Goal: Task Accomplishment & Management: Complete application form

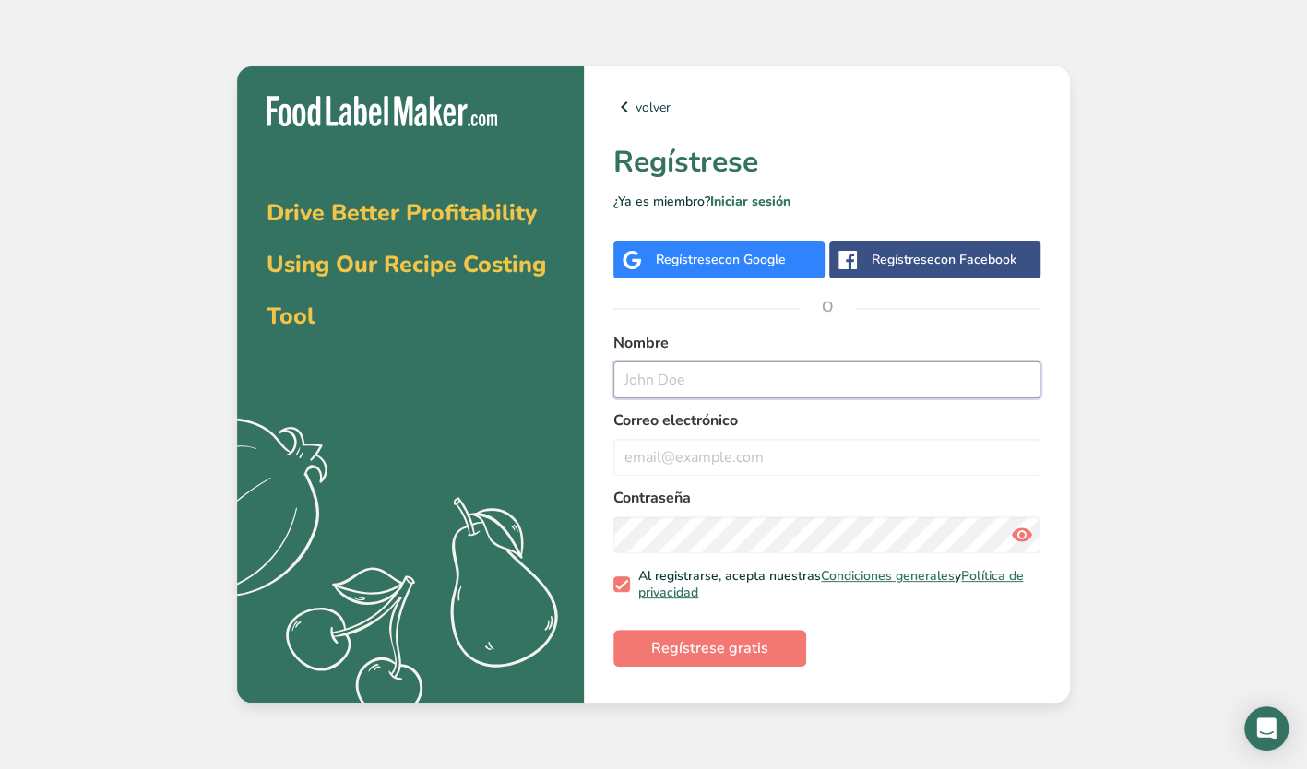
click at [733, 390] on input "text" at bounding box center [826, 380] width 427 height 37
type input "[PERSON_NAME]"
click at [711, 463] on input "email" at bounding box center [826, 457] width 427 height 37
type input "[EMAIL_ADDRESS][DOMAIN_NAME]"
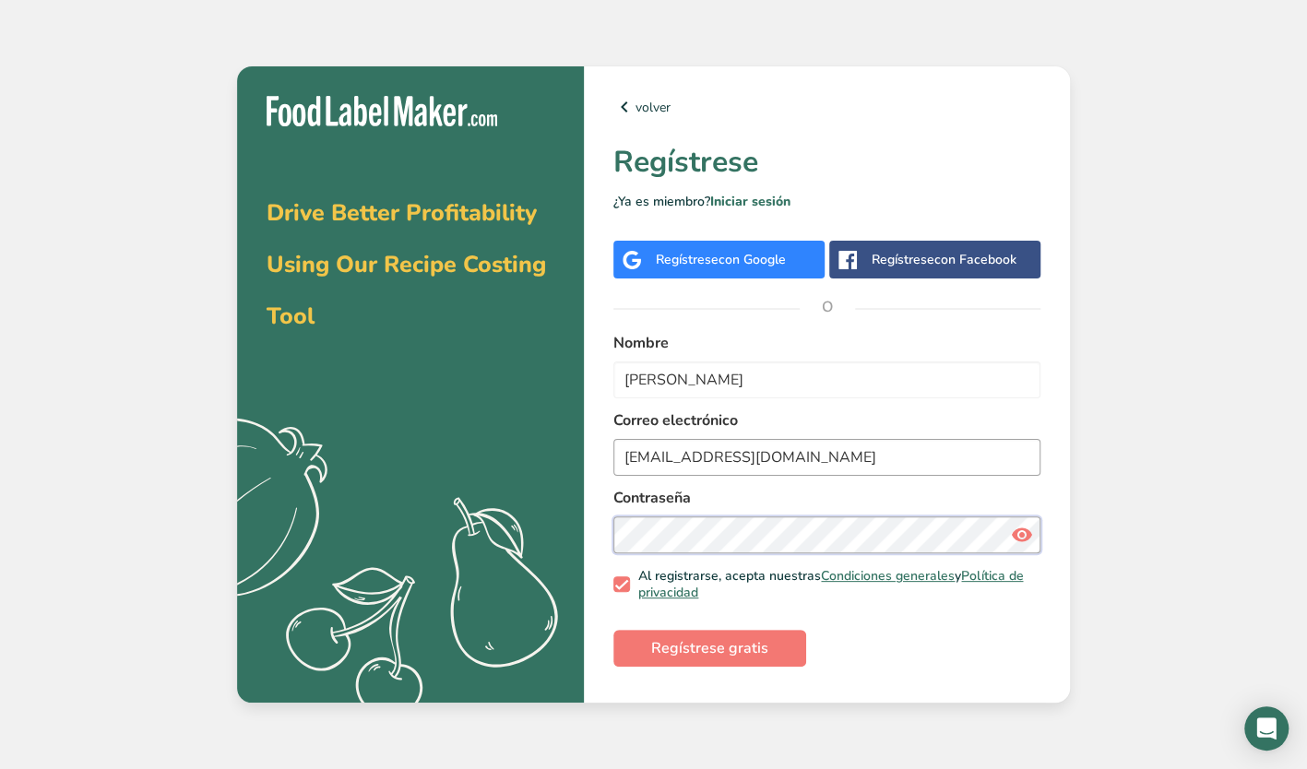
click at [613, 630] on button "Regístrese gratis" at bounding box center [709, 648] width 193 height 37
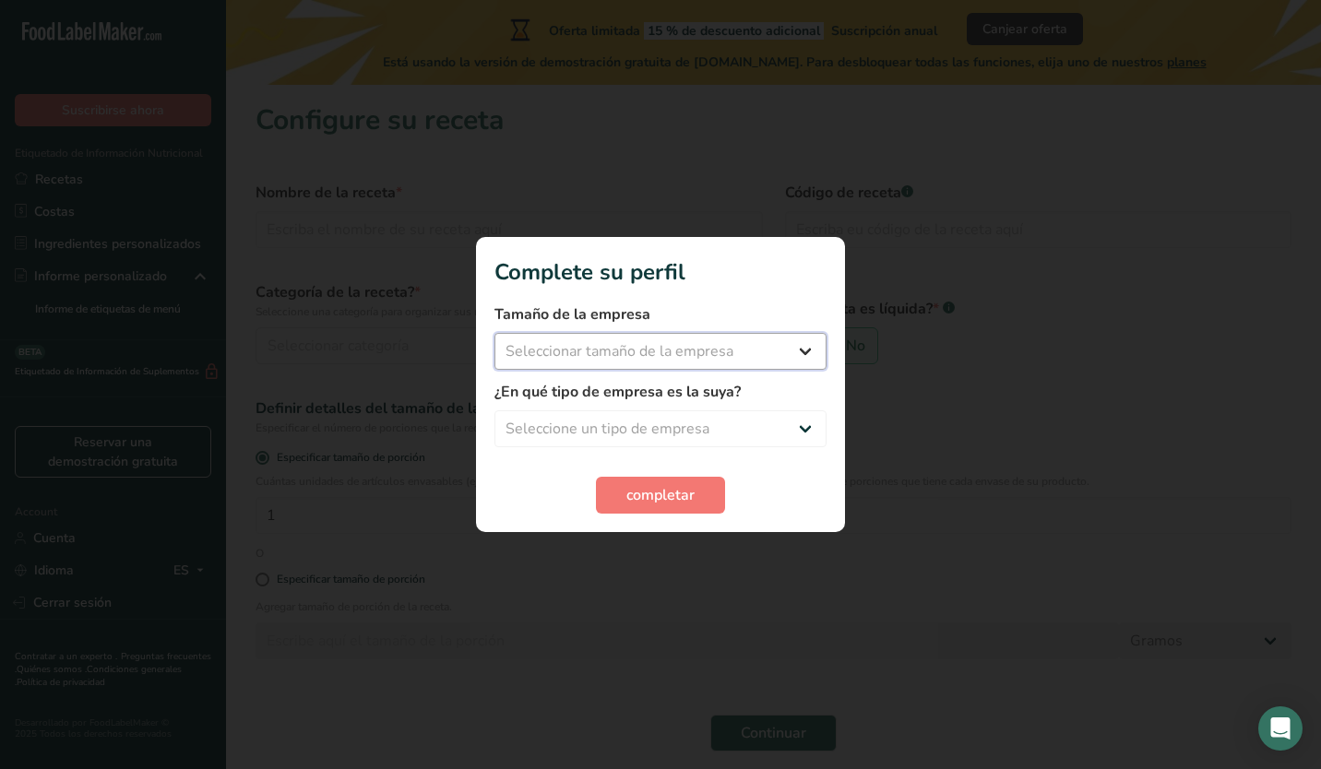
click at [786, 358] on select "Seleccionar tamaño de la empresa Menos de 10 empleados De 10 a 50 empleados De …" at bounding box center [660, 351] width 332 height 37
select select "1"
click at [494, 333] on select "Seleccionar tamaño de la empresa Menos de 10 empleados De 10 a 50 empleados De …" at bounding box center [660, 351] width 332 height 37
click at [636, 428] on select "Seleccione un tipo de empresa Fabricante de alimentos envasados Restaurante y c…" at bounding box center [660, 428] width 332 height 37
select select "1"
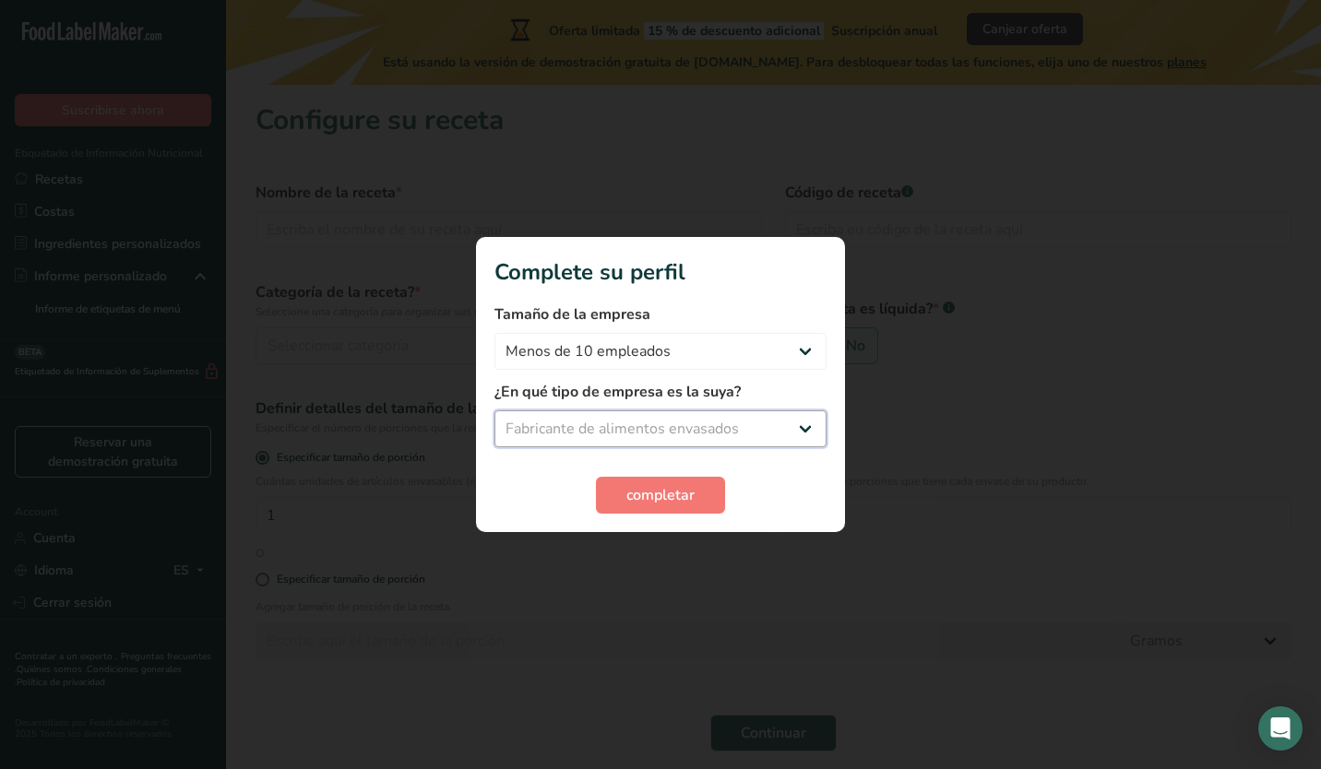
click at [494, 410] on select "Seleccione un tipo de empresa Fabricante de alimentos envasados Restaurante y c…" at bounding box center [660, 428] width 332 height 37
click at [633, 499] on span "completar" at bounding box center [660, 495] width 68 height 22
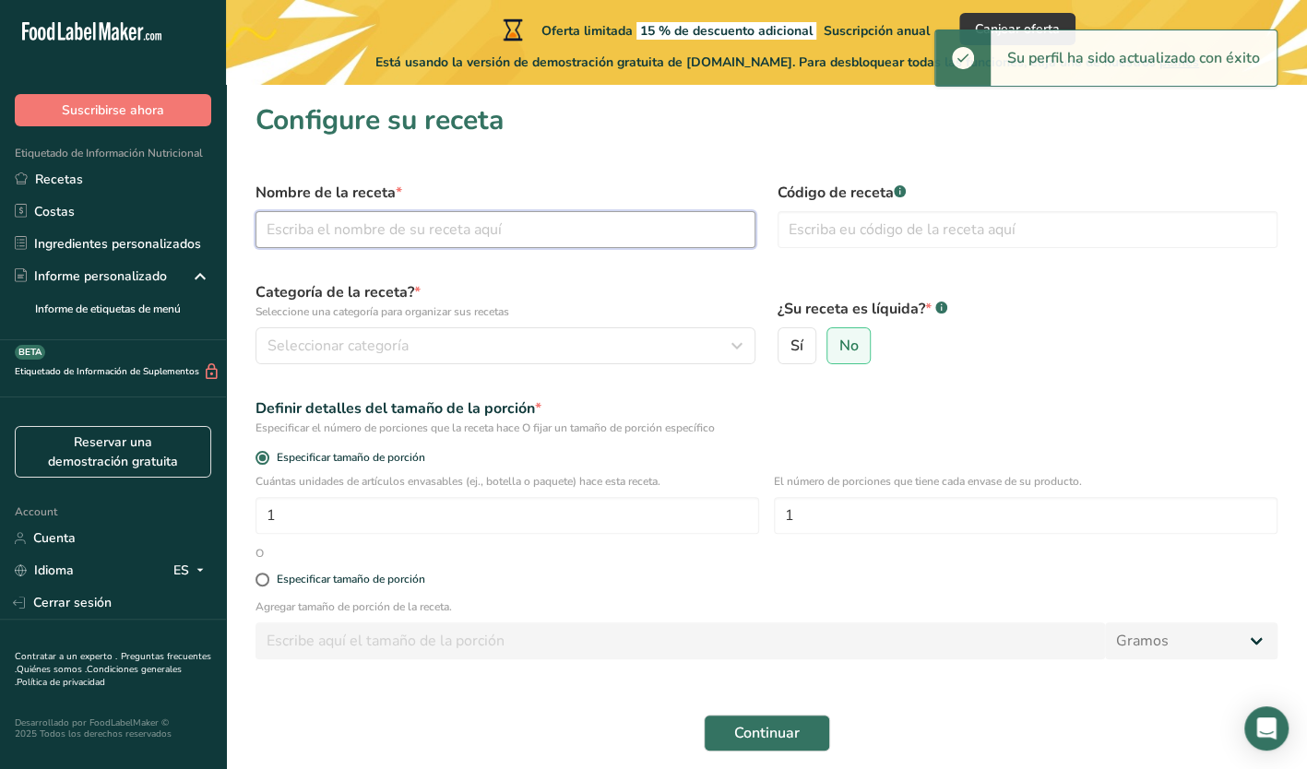
click at [387, 232] on input "text" at bounding box center [505, 229] width 500 height 37
